Goal: Answer question/provide support: Answer question/provide support

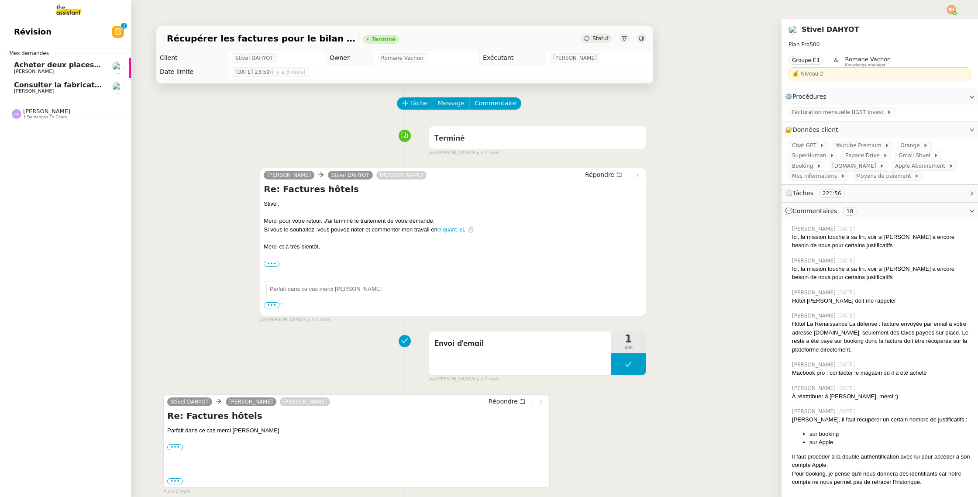
click at [28, 114] on span "[PERSON_NAME]" at bounding box center [46, 111] width 47 height 7
click at [75, 137] on span "[PERSON_NAME]" at bounding box center [58, 136] width 88 height 5
